Goal: Task Accomplishment & Management: Complete application form

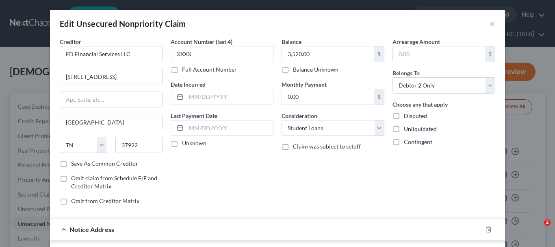
select select "44"
select select "17"
select select "1"
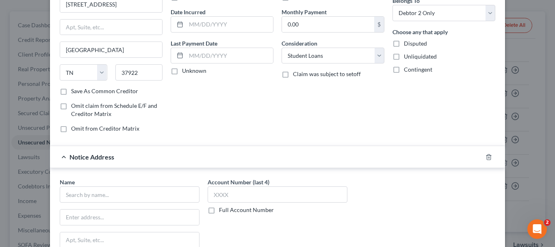
scroll to position [162, 0]
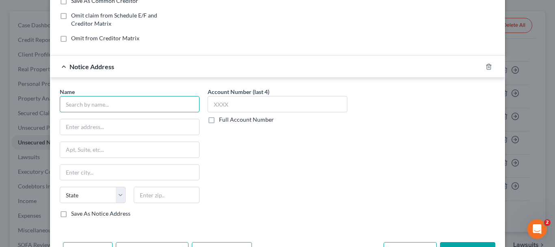
click at [89, 104] on input "text" at bounding box center [130, 104] width 140 height 16
type input "US Dept. of Education"
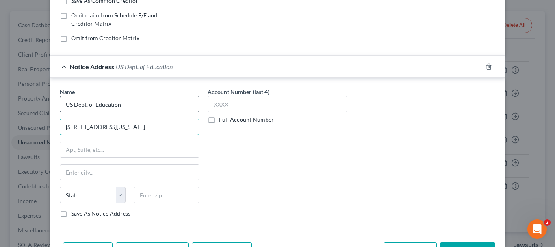
type input "[STREET_ADDRESS][US_STATE]"
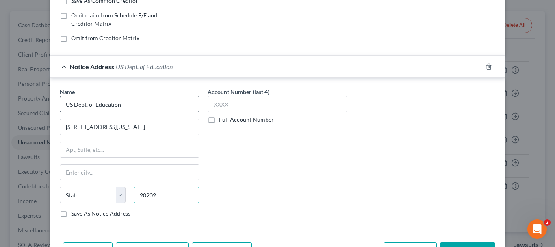
type input "20202"
type input "[US_STATE]"
select select "8"
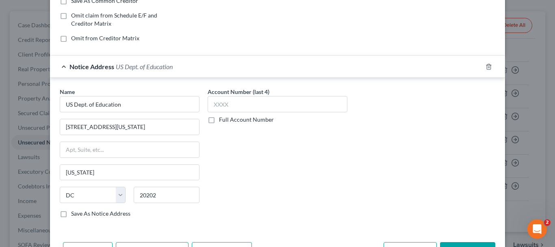
click at [71, 213] on label "Save As Notice Address" at bounding box center [100, 213] width 59 height 8
click at [74, 213] on input "Save As Notice Address" at bounding box center [76, 211] width 5 height 5
checkbox input "true"
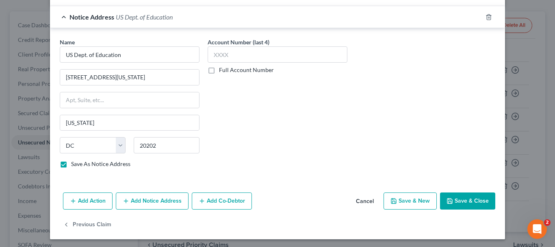
scroll to position [214, 0]
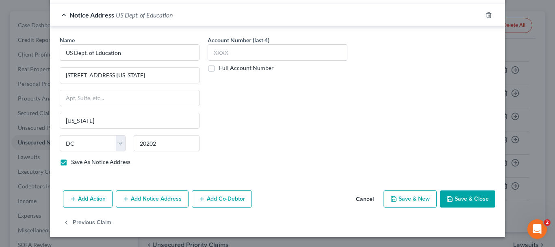
click at [159, 197] on button "Add Notice Address" at bounding box center [152, 198] width 73 height 17
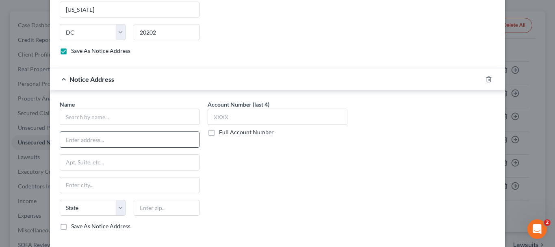
scroll to position [336, 0]
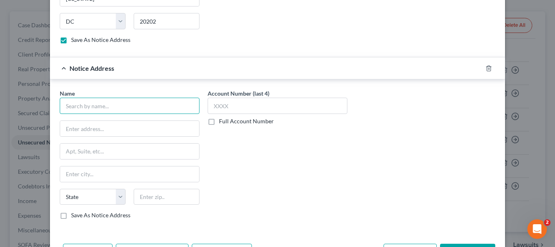
click at [97, 102] on input "text" at bounding box center [130, 105] width 140 height 16
type input "US Attorney"
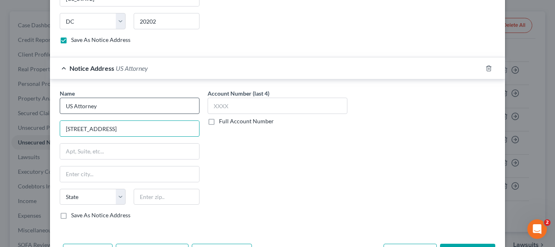
type input "[STREET_ADDRESS]"
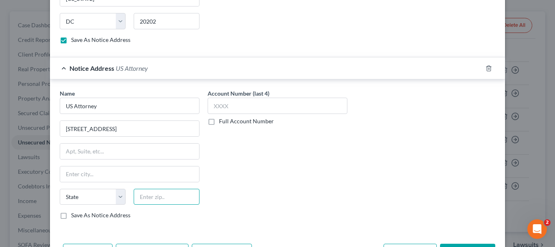
click at [150, 196] on input "text" at bounding box center [167, 196] width 66 height 16
type input "68102"
type input "[GEOGRAPHIC_DATA]"
select select "30"
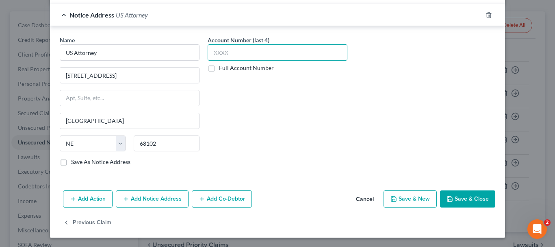
scroll to position [390, 0]
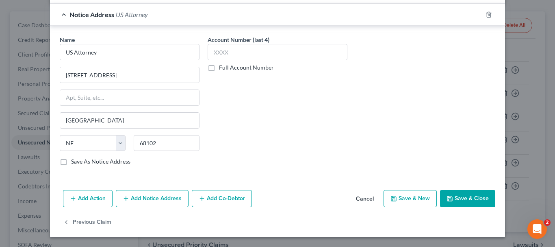
click at [152, 199] on button "Add Notice Address" at bounding box center [152, 198] width 73 height 17
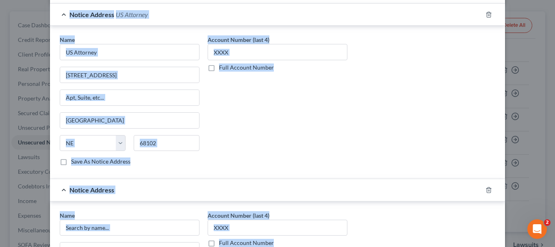
drag, startPoint x: 377, startPoint y: 241, endPoint x: 325, endPoint y: 262, distance: 55.9
click at [325, 246] on html "Home New Case Client Portal Directory Cases Legal Aid of [US_STATE]- [GEOGRAPHI…" at bounding box center [277, 142] width 555 height 446
click at [353, 160] on div "Name * [DEMOGRAPHIC_DATA] Attorney [GEOGRAPHIC_DATA] [US_STATE] AK AR AZ CA CO …" at bounding box center [278, 103] width 444 height 136
click at [247, 145] on div "Account Number (last 4) Full Account Number" at bounding box center [278, 103] width 148 height 136
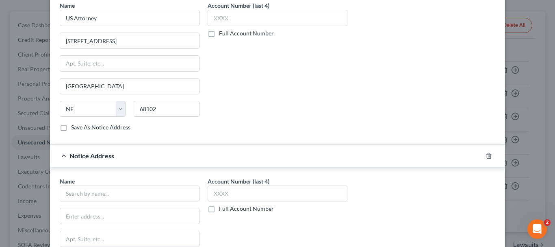
scroll to position [471, 0]
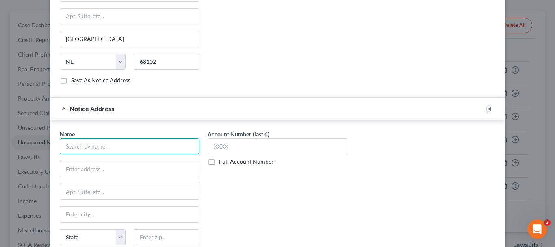
click at [90, 145] on input "text" at bounding box center [130, 146] width 140 height 16
type input "US Dept. of Justice"
click at [114, 170] on input "text" at bounding box center [129, 168] width 139 height 15
paste input "[STREET_ADDRESS][US_STATE]"
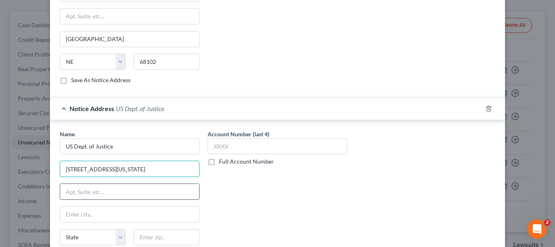
drag, startPoint x: 151, startPoint y: 188, endPoint x: 186, endPoint y: 198, distance: 36.6
click at [175, 197] on div "Name * US Dept. of Justice [STREET_ADDRESS][GEOGRAPHIC_DATA][US_STATE][US_STATE…" at bounding box center [130, 195] width 140 height 130
type input "[STREET_ADDRESS][US_STATE]"
click at [244, 206] on div "Account Number (last 4) Full Account Number" at bounding box center [278, 198] width 148 height 136
click at [99, 191] on input "text" at bounding box center [129, 191] width 139 height 15
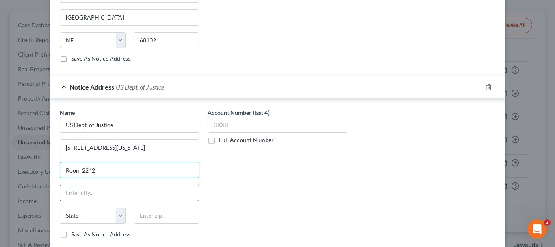
scroll to position [552, 0]
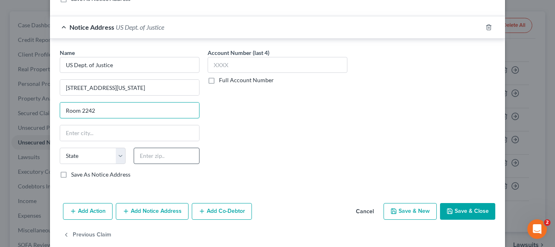
type input "Room 2242"
click at [174, 156] on input "text" at bounding box center [167, 155] width 66 height 16
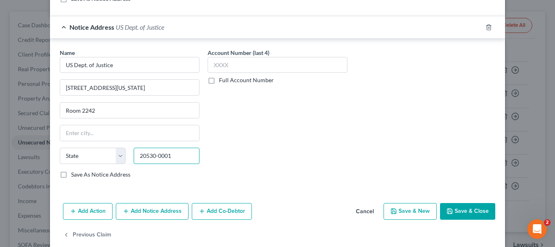
type input "20530-0001"
click at [298, 132] on div "Account Number (last 4) Full Account Number" at bounding box center [278, 116] width 148 height 136
click at [71, 174] on label "Save As Notice Address" at bounding box center [100, 174] width 59 height 8
click at [74, 174] on input "Save As Notice Address" at bounding box center [76, 172] width 5 height 5
checkbox input "true"
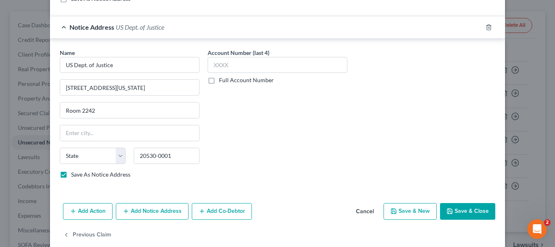
scroll to position [471, 0]
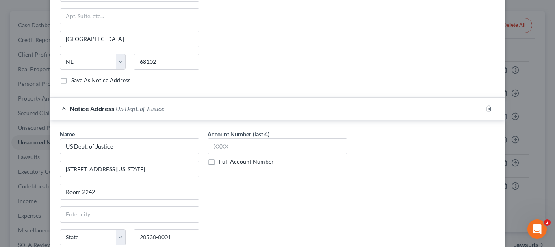
click at [71, 80] on label "Save As Notice Address" at bounding box center [100, 80] width 59 height 8
click at [74, 80] on input "Save As Notice Address" at bounding box center [76, 78] width 5 height 5
checkbox input "true"
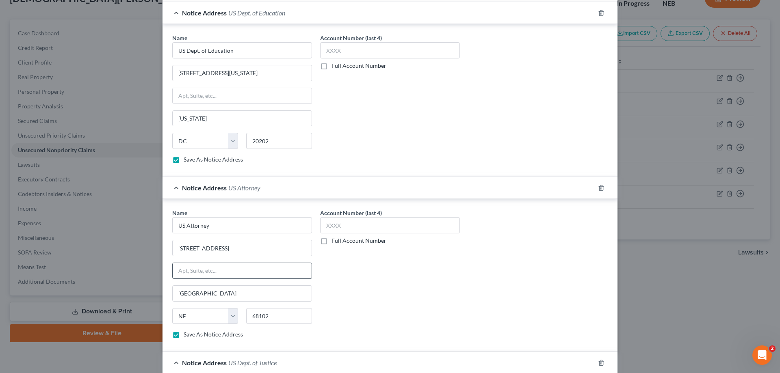
scroll to position [197, 0]
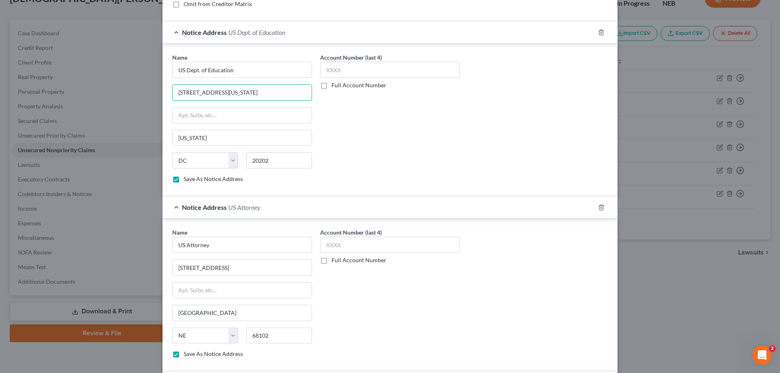
drag, startPoint x: 242, startPoint y: 94, endPoint x: 164, endPoint y: 104, distance: 78.6
click at [164, 103] on div "Name * US Dept. of Education [STREET_ADDRESS][GEOGRAPHIC_DATA][US_STATE][US_STA…" at bounding box center [389, 119] width 455 height 153
click at [193, 118] on input "text" at bounding box center [242, 115] width 139 height 15
paste input "[STREET_ADDRESS][US_STATE]"
type input "[STREET_ADDRESS][US_STATE]"
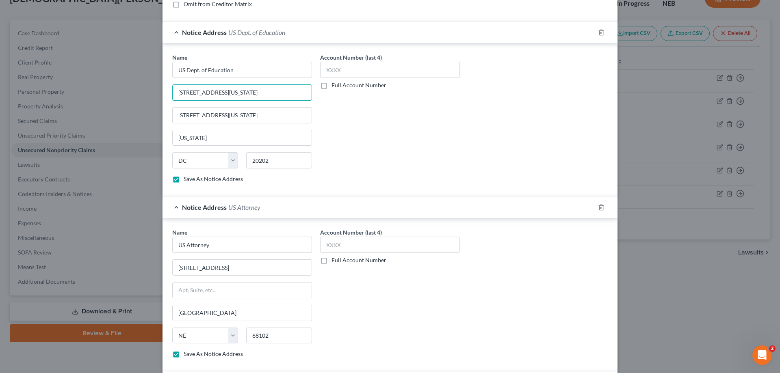
drag, startPoint x: 259, startPoint y: 93, endPoint x: 135, endPoint y: 96, distance: 123.9
click at [135, 96] on div "Edit Unsecured Nonpriority Claim × Creditor * ED Financial Services LLC [STREET…" at bounding box center [390, 186] width 780 height 373
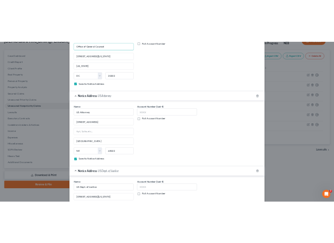
scroll to position [389, 0]
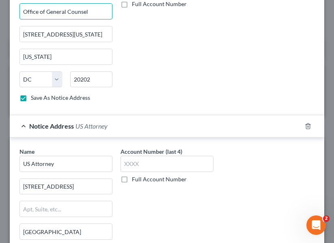
type input "Office of General Counsel"
click at [73, 160] on input "US Attorney" at bounding box center [65, 164] width 93 height 16
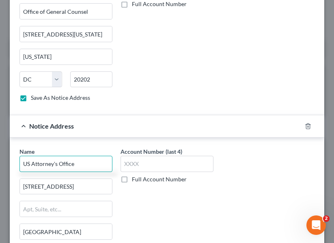
type input "US Attorney's Office"
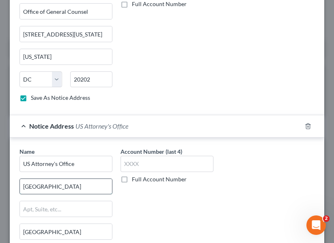
type input "[GEOGRAPHIC_DATA]"
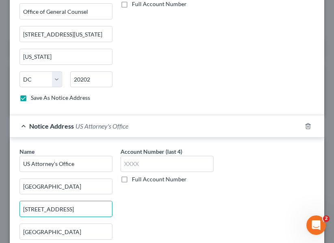
type input "[STREET_ADDRESS]"
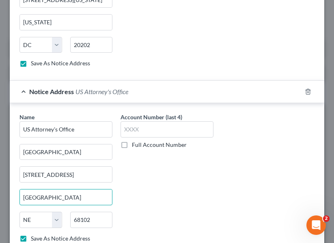
scroll to position [511, 0]
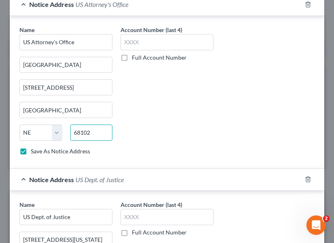
drag, startPoint x: 94, startPoint y: 132, endPoint x: 63, endPoint y: 133, distance: 30.9
click at [63, 133] on div "State [US_STATE] AK AR AZ CA CO CT DE DC [GEOGRAPHIC_DATA] [GEOGRAPHIC_DATA] GU…" at bounding box center [65, 136] width 101 height 23
type input "68508"
click at [47, 108] on input "[GEOGRAPHIC_DATA]" at bounding box center [66, 109] width 92 height 15
type input "Lincoln"
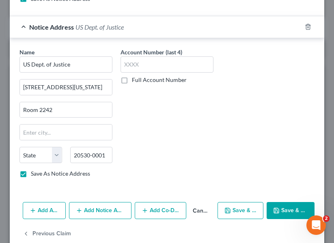
scroll to position [674, 0]
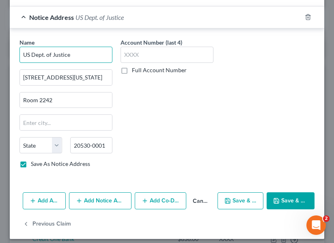
click at [71, 54] on input "US Dept. of Justice" at bounding box center [65, 55] width 93 height 16
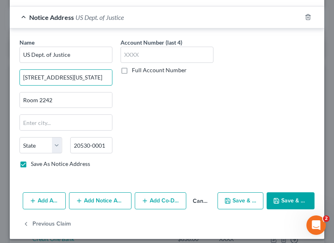
drag, startPoint x: 93, startPoint y: 78, endPoint x: 2, endPoint y: 78, distance: 90.2
click at [2, 78] on div "Edit Unsecured Nonpriority Claim × Creditor * ED Financial Services LLC [STREET…" at bounding box center [167, 121] width 334 height 243
type input "[GEOGRAPHIC_DATA]"
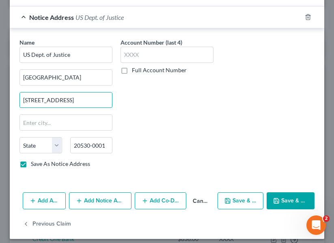
type input "[STREET_ADDRESS]"
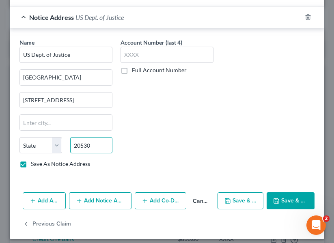
type input "20530"
type input "[US_STATE]"
select select "8"
click at [205, 124] on div "Account Number (last 4) Full Account Number" at bounding box center [167, 106] width 101 height 136
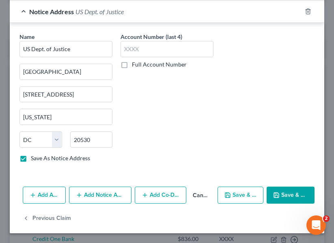
click at [103, 193] on button "Add Notice Address" at bounding box center [100, 195] width 62 height 17
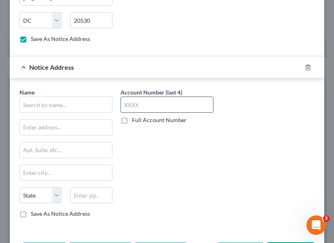
scroll to position [801, 0]
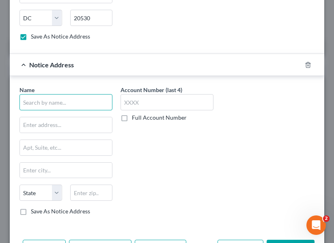
click at [75, 102] on input "text" at bounding box center [65, 102] width 93 height 16
type input "US Dept of Postsecondary Ed."
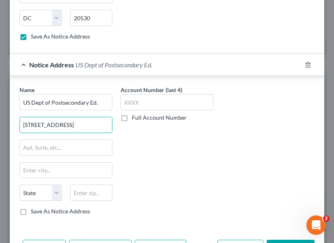
type input "[STREET_ADDRESS]"
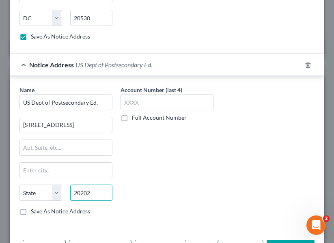
type input "20202"
type input "[US_STATE]"
select select "8"
click at [166, 171] on div "Account Number (last 4) Full Account Number" at bounding box center [167, 154] width 101 height 136
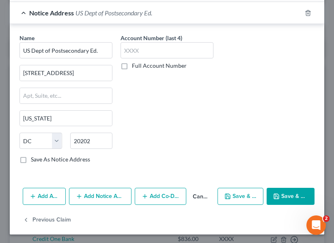
scroll to position [854, 0]
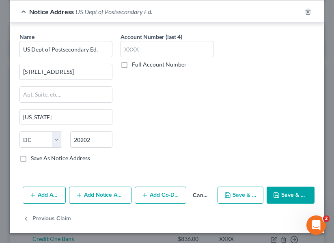
click at [31, 159] on label "Save As Notice Address" at bounding box center [60, 158] width 59 height 8
click at [34, 159] on input "Save As Notice Address" at bounding box center [36, 156] width 5 height 5
checkbox input "true"
click at [285, 193] on button "Save & Close" at bounding box center [291, 195] width 48 height 17
checkbox input "false"
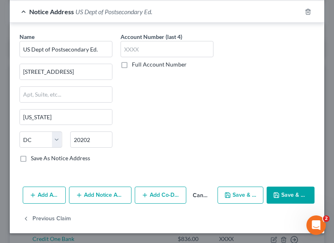
checkbox input "false"
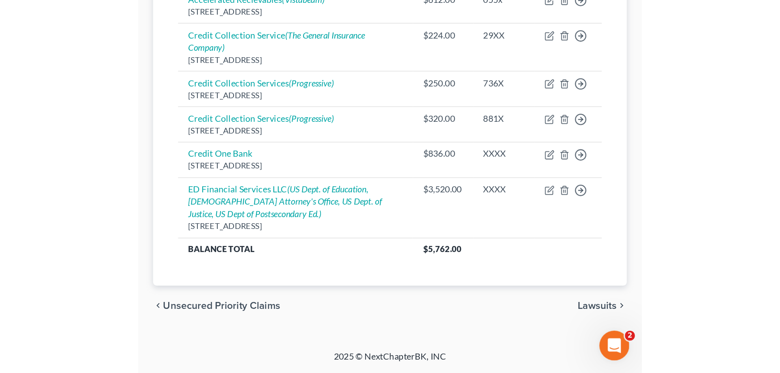
scroll to position [58, 0]
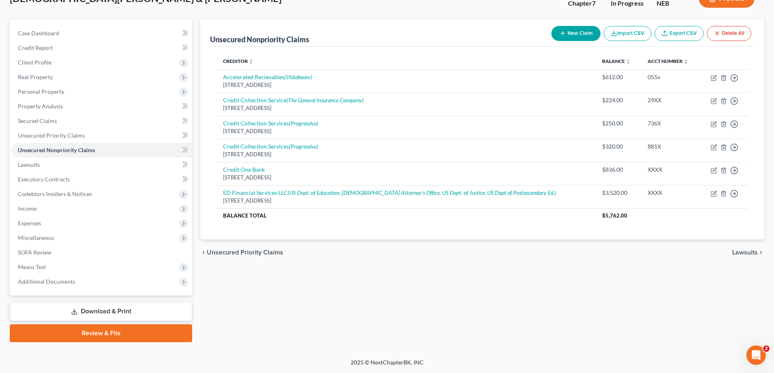
click at [554, 30] on button "New Claim" at bounding box center [575, 33] width 49 height 15
select select "2"
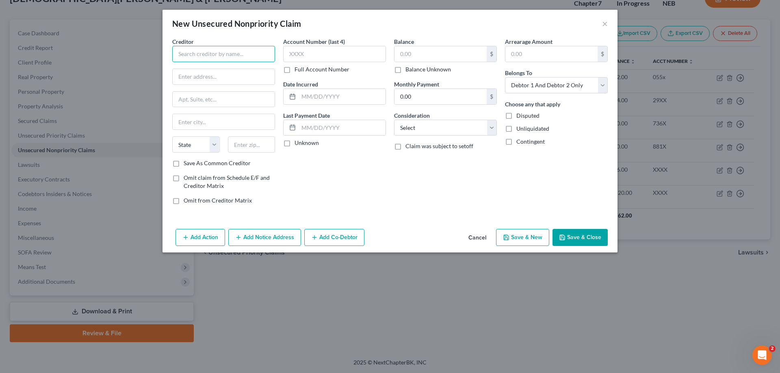
click at [182, 54] on input "text" at bounding box center [223, 54] width 103 height 16
type input "e"
type input "Ed Financial Services LLC"
click at [184, 165] on label "Save As Common Creditor" at bounding box center [217, 163] width 67 height 8
click at [187, 165] on input "Save As Common Creditor" at bounding box center [189, 161] width 5 height 5
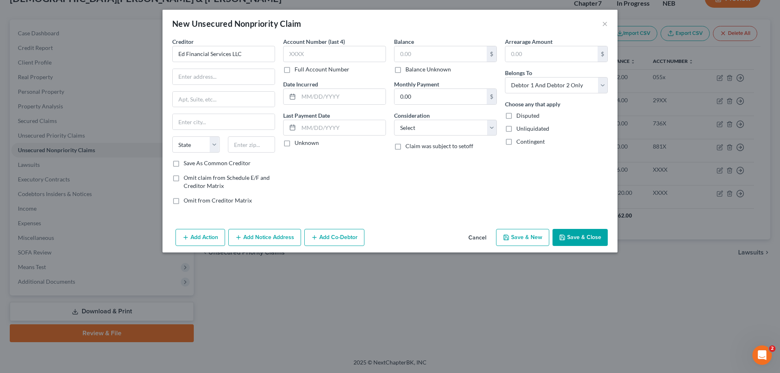
checkbox input "true"
click at [203, 77] on input "text" at bounding box center [224, 76] width 102 height 15
type input "[STREET_ADDRESS]"
click at [245, 144] on input "text" at bounding box center [252, 144] width 48 height 16
type input "37922"
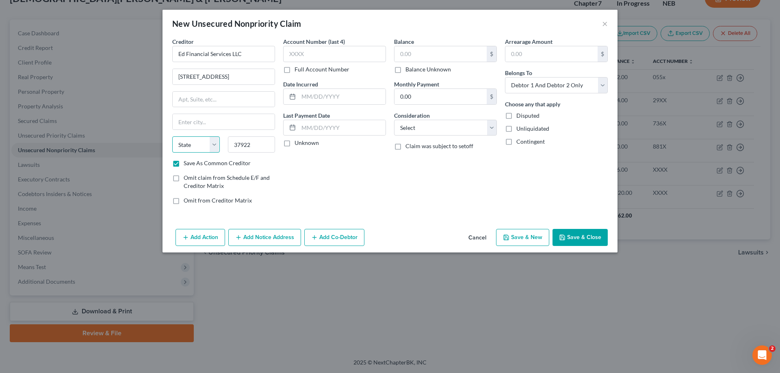
type input "[GEOGRAPHIC_DATA]"
select select "44"
click at [191, 141] on select "State [US_STATE] AK AR AZ CA CO CT DE DC [GEOGRAPHIC_DATA] [GEOGRAPHIC_DATA] GU…" at bounding box center [196, 144] width 48 height 16
click at [340, 173] on div "Account Number (last 4) Full Account Number Date Incurred Last Payment Date Unk…" at bounding box center [334, 124] width 111 height 174
click at [316, 55] on input "text" at bounding box center [334, 54] width 103 height 16
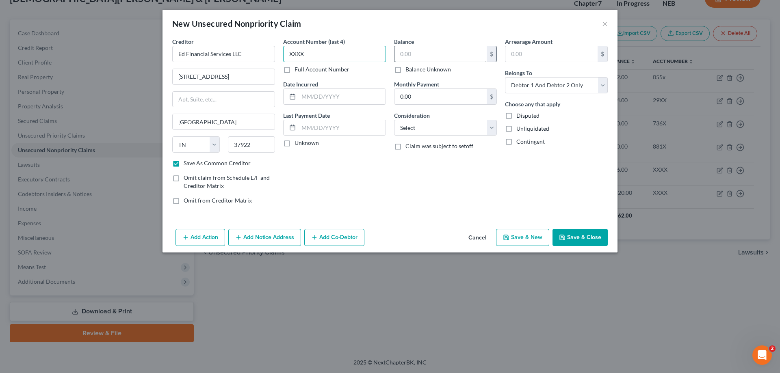
type input "XXXX"
click at [413, 54] on input "text" at bounding box center [440, 53] width 92 height 15
type input "6,632"
click at [415, 200] on div "Balance 6,632.00 $ Balance Unknown Balance Undetermined 6,632 $ Balance Unknown…" at bounding box center [445, 124] width 111 height 174
click at [492, 125] on select "Select Cable / Satellite Services Collection Agency Credit Card Debt Debt Couns…" at bounding box center [445, 128] width 103 height 16
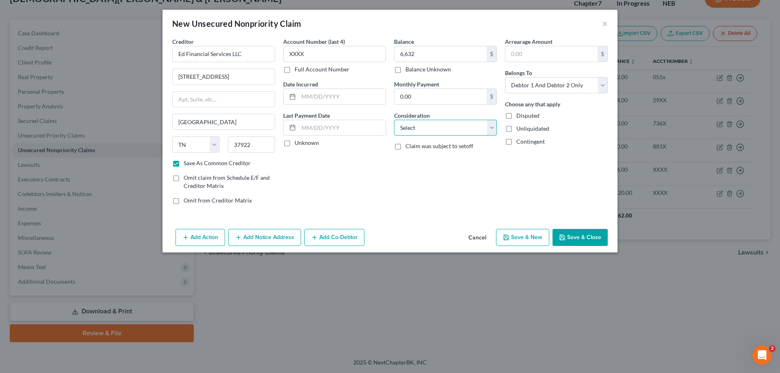
select select "17"
click at [394, 120] on select "Select Cable / Satellite Services Collection Agency Credit Card Debt Debt Couns…" at bounding box center [445, 128] width 103 height 16
click at [554, 83] on select "Select Debtor 1 Only Debtor 2 Only Debtor 1 And Debtor 2 Only At Least One Of T…" at bounding box center [556, 85] width 103 height 16
select select "1"
click at [505, 77] on select "Select Debtor 1 Only Debtor 2 Only Debtor 1 And Debtor 2 Only At Least One Of T…" at bounding box center [556, 85] width 103 height 16
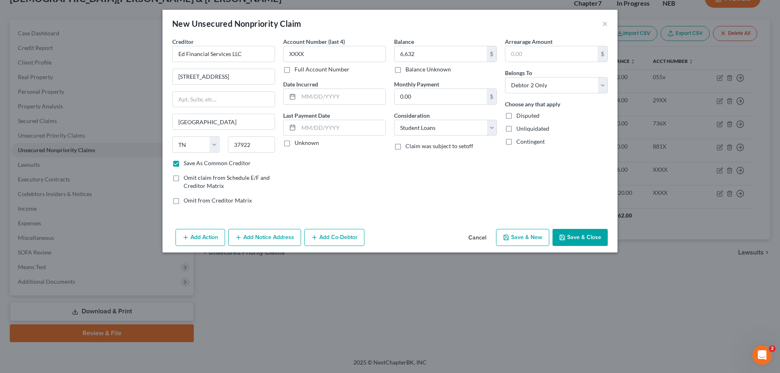
click at [273, 236] on button "Add Notice Address" at bounding box center [264, 237] width 73 height 17
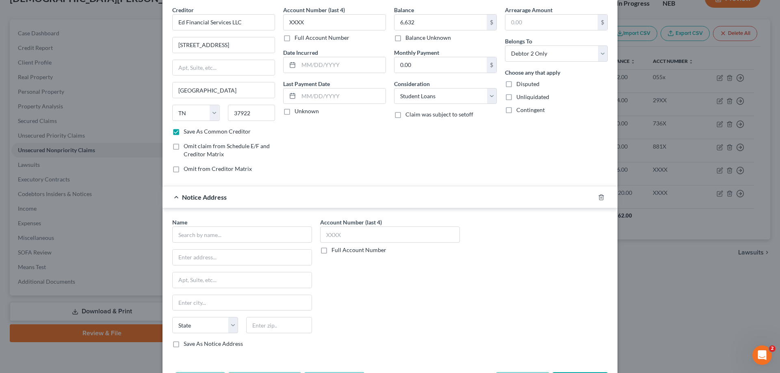
scroll to position [64, 0]
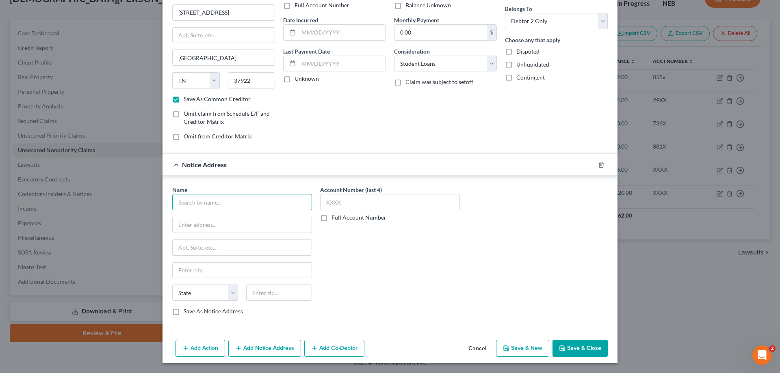
click at [237, 201] on input "text" at bounding box center [242, 202] width 140 height 16
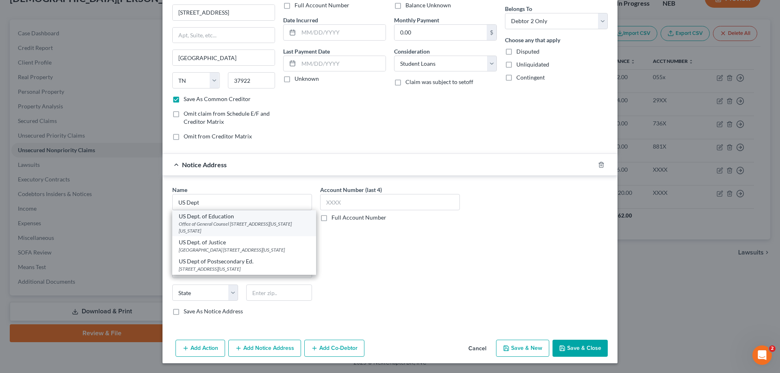
click at [212, 221] on div "Office of General Counsel [STREET_ADDRESS][US_STATE][US_STATE]" at bounding box center [244, 228] width 131 height 14
type input "US Dept. of Education"
type input "Office of General Counsel"
type input "[STREET_ADDRESS][US_STATE]"
type input "[US_STATE]"
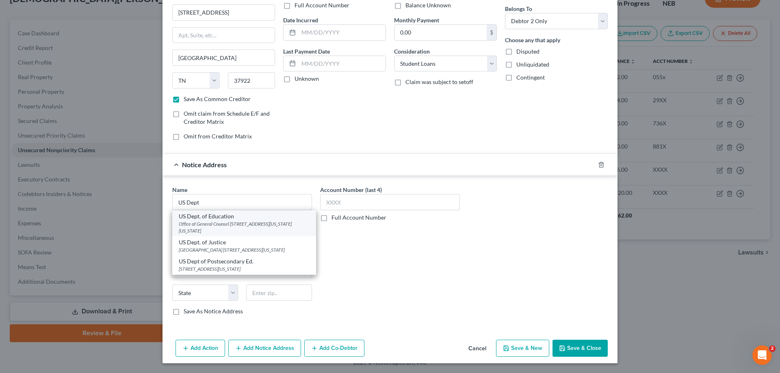
select select "8"
type input "20202"
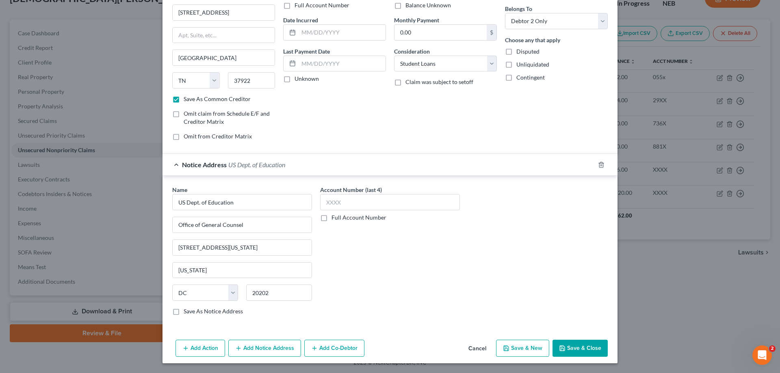
click at [265, 246] on button "Add Notice Address" at bounding box center [264, 348] width 73 height 17
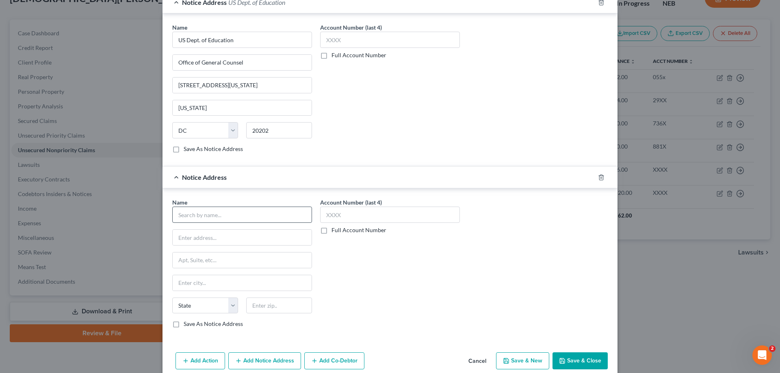
scroll to position [239, 0]
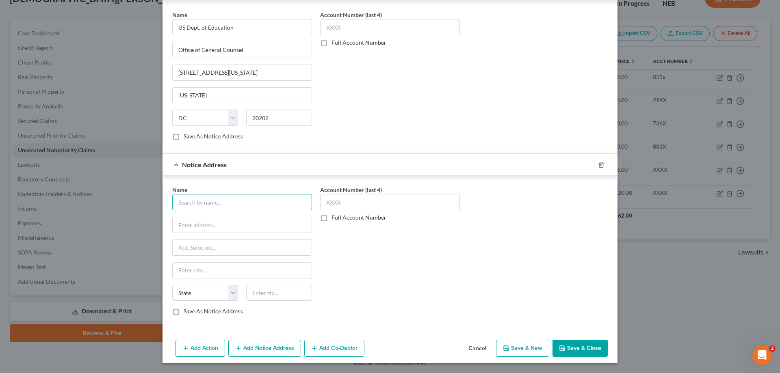
click at [219, 202] on input "text" at bounding box center [242, 202] width 140 height 16
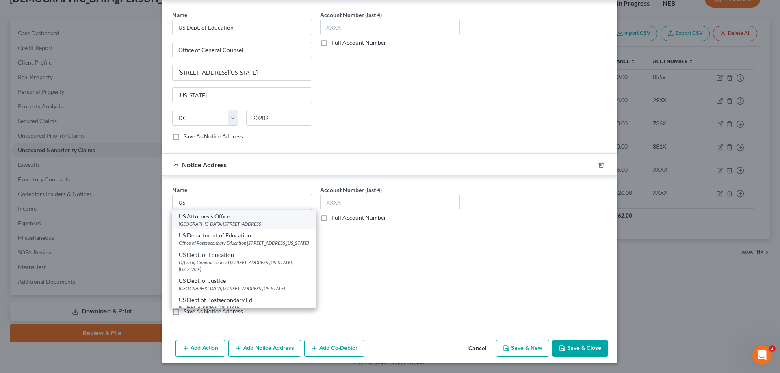
click at [213, 220] on div "US Attorney's Office" at bounding box center [244, 216] width 131 height 8
type input "US Attorney's Office"
type input "[GEOGRAPHIC_DATA]"
type input "[STREET_ADDRESS]"
type input "Lincoln"
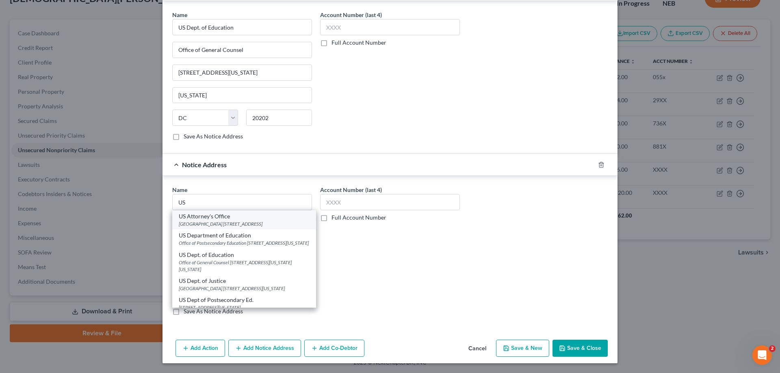
select select "30"
type input "68508"
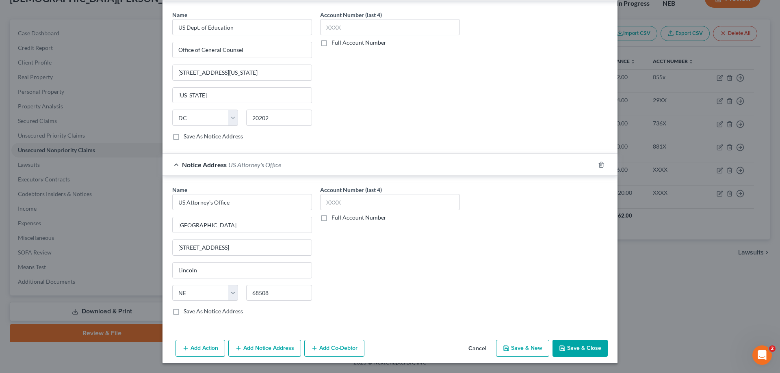
click at [254, 246] on button "Add Notice Address" at bounding box center [264, 348] width 73 height 17
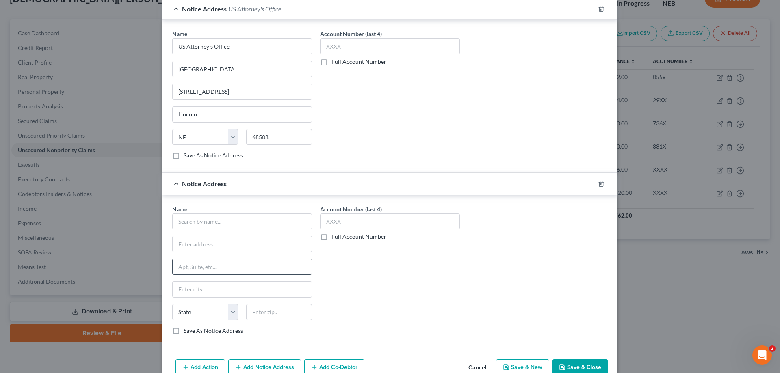
scroll to position [402, 0]
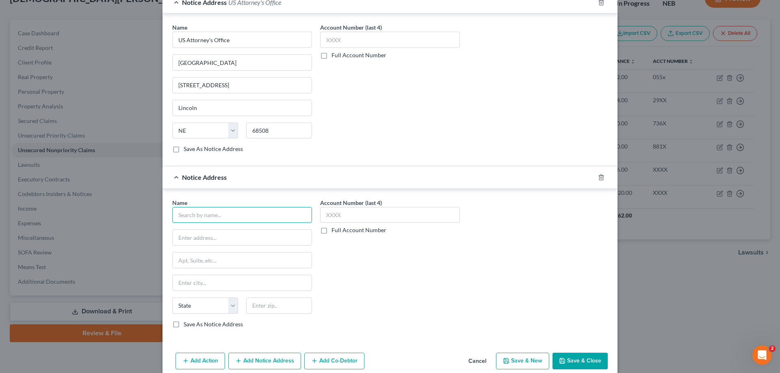
click at [218, 215] on input "text" at bounding box center [242, 215] width 140 height 16
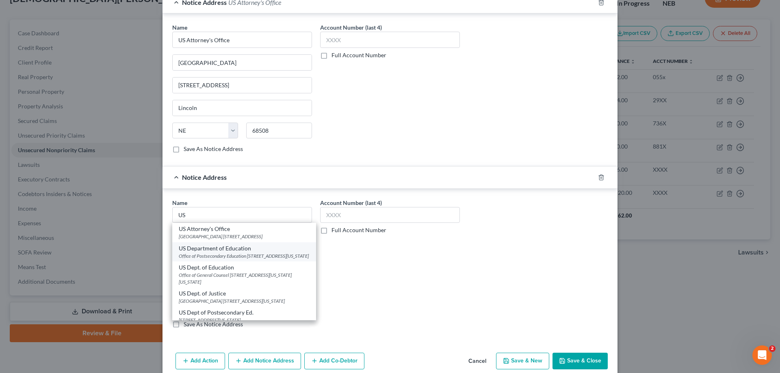
click at [229, 246] on div "US Department of Education" at bounding box center [244, 249] width 131 height 8
type input "US Department of Education"
type input "Office of Postsecondary Education"
type input "[STREET_ADDRESS]"
type input "[US_STATE]"
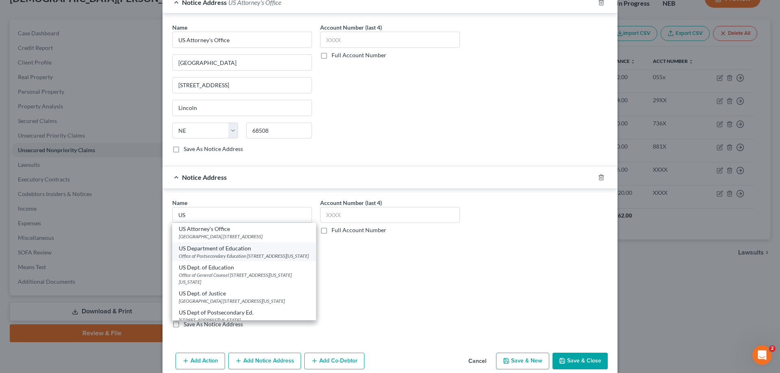
select select "8"
type input "20202"
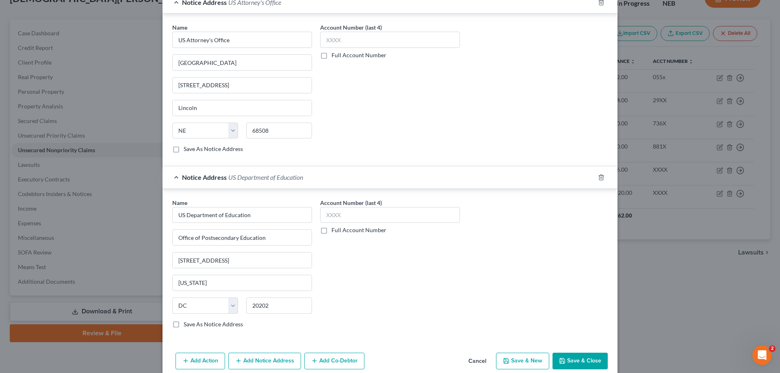
scroll to position [414, 0]
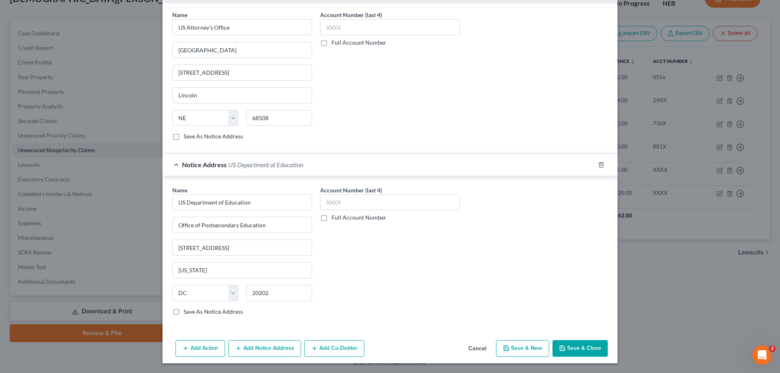
click at [263, 246] on button "Add Notice Address" at bounding box center [264, 348] width 73 height 17
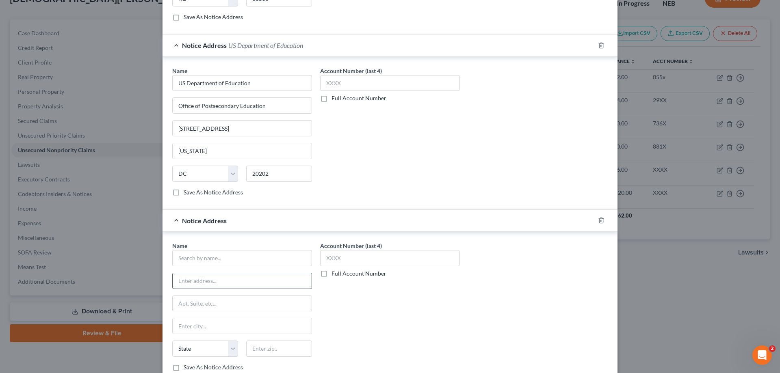
scroll to position [536, 0]
click at [230, 246] on input "text" at bounding box center [242, 256] width 140 height 16
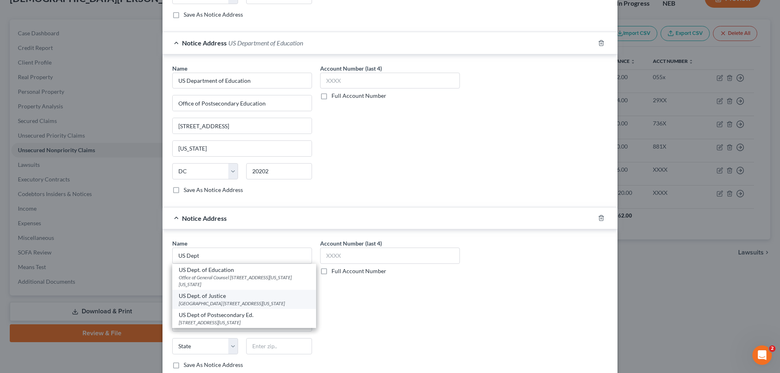
click at [209, 246] on div "US Dept. of Justice" at bounding box center [244, 296] width 131 height 8
type input "US Dept. of Justice"
type input "[GEOGRAPHIC_DATA]"
type input "[STREET_ADDRESS]"
type input "[US_STATE]"
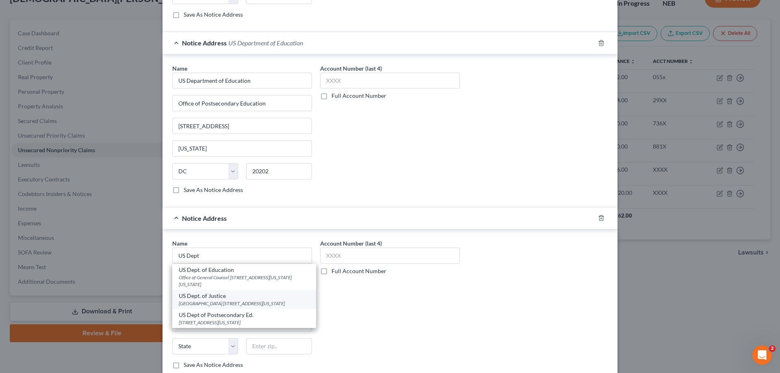
select select "8"
type input "20530"
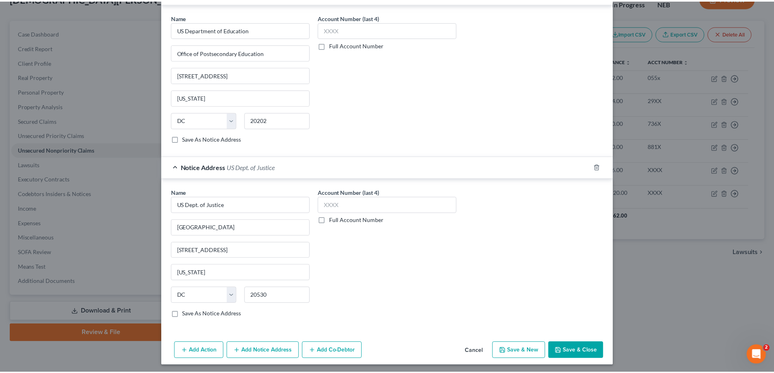
scroll to position [589, 0]
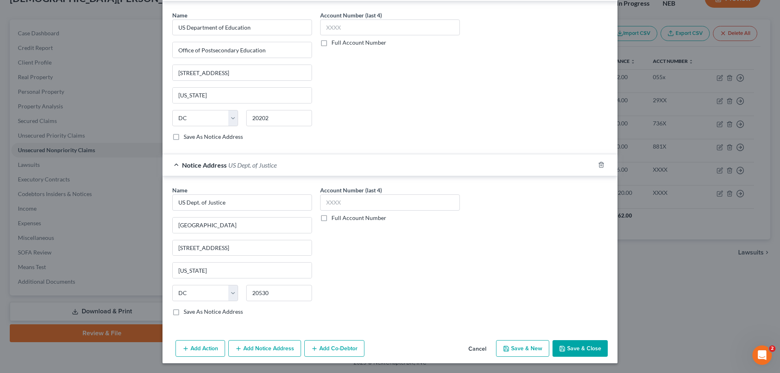
drag, startPoint x: 578, startPoint y: 349, endPoint x: 406, endPoint y: 269, distance: 189.7
click at [554, 246] on button "Save & Close" at bounding box center [579, 348] width 55 height 17
checkbox input "false"
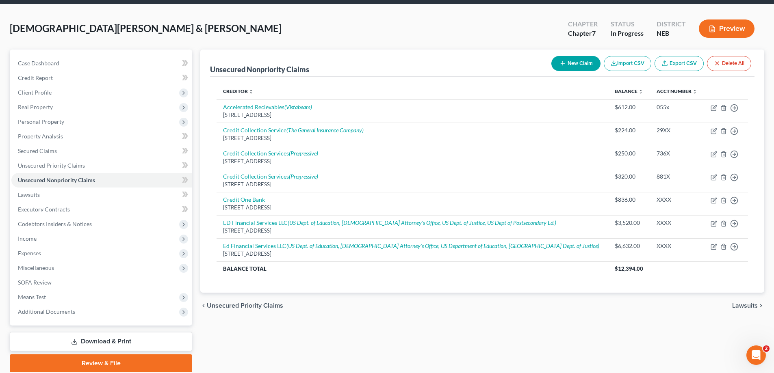
scroll to position [0, 0]
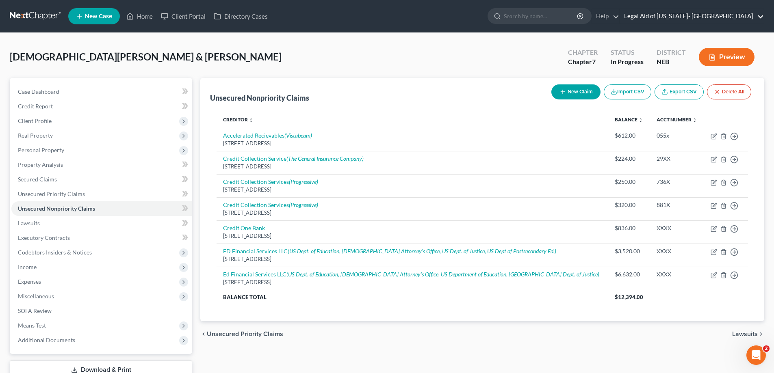
click at [554, 12] on link "Legal Aid of [US_STATE]- [GEOGRAPHIC_DATA]" at bounding box center [692, 16] width 144 height 15
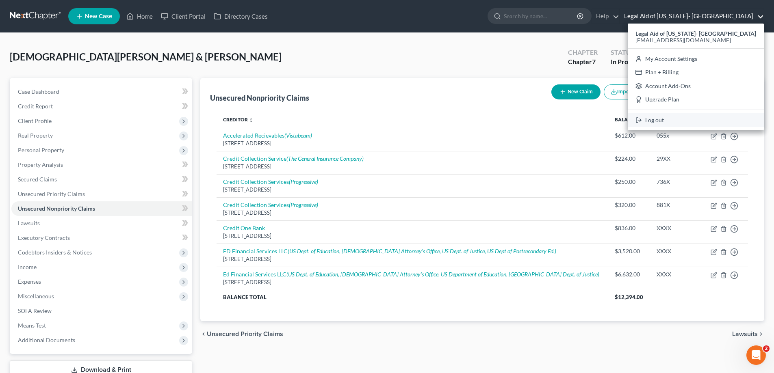
click at [554, 117] on link "Log out" at bounding box center [696, 120] width 136 height 14
